Goal: Information Seeking & Learning: Learn about a topic

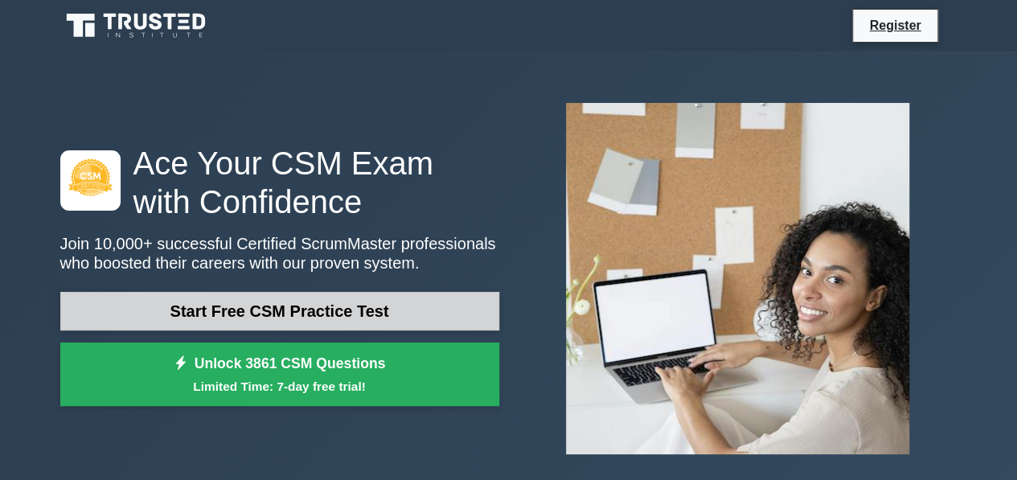
click at [362, 299] on link "Start Free CSM Practice Test" at bounding box center [279, 311] width 439 height 39
